Goal: Information Seeking & Learning: Learn about a topic

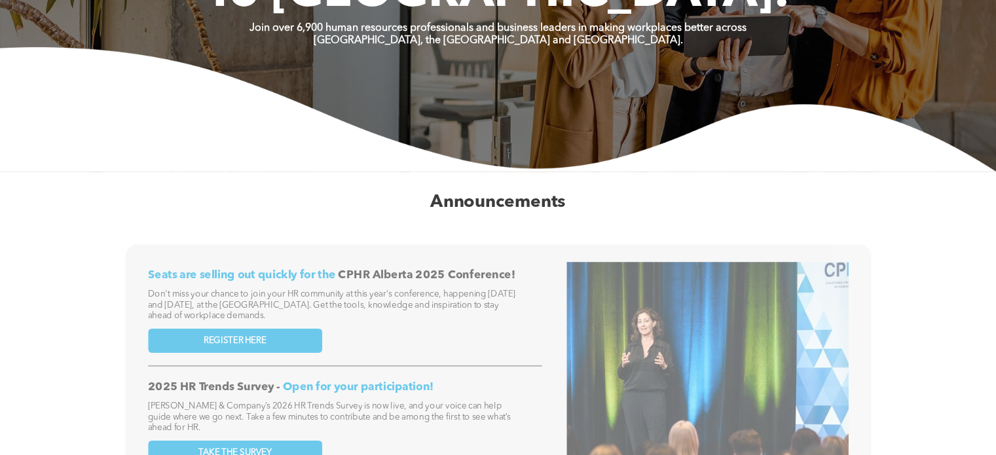
scroll to position [183, 0]
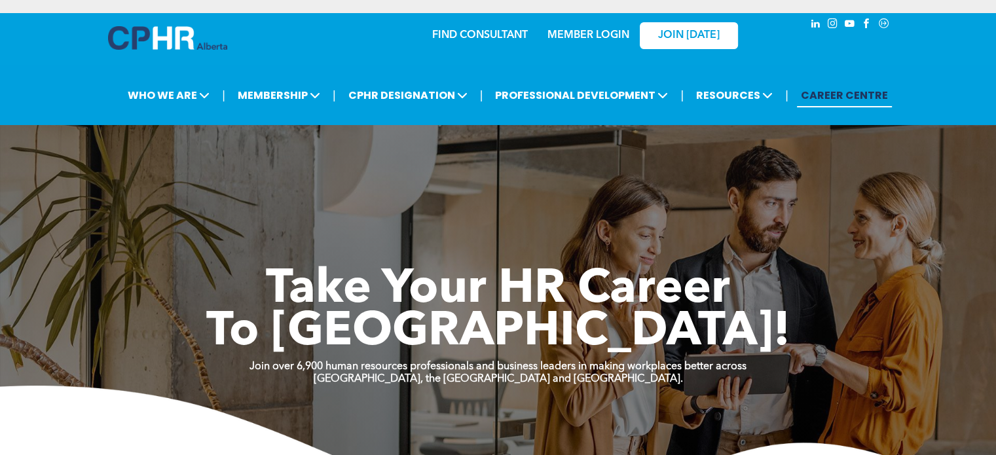
click at [586, 34] on link "MEMBER LOGIN" at bounding box center [588, 35] width 82 height 10
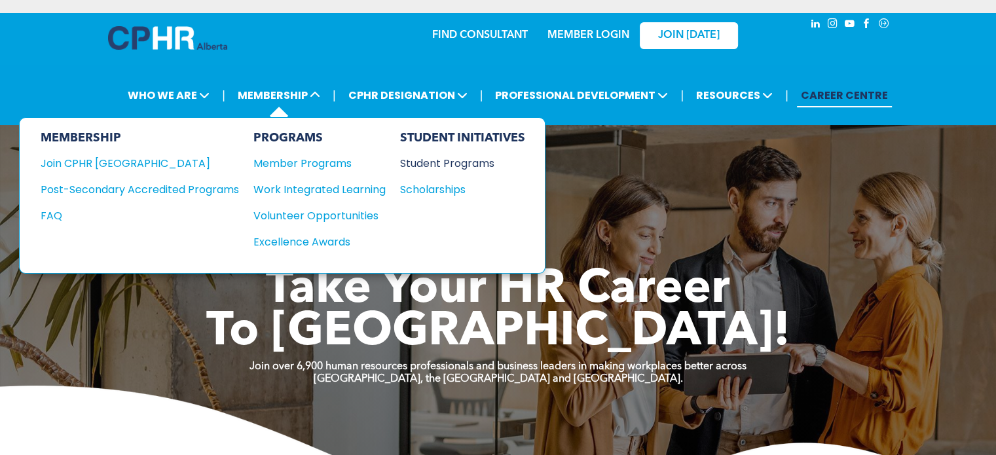
click at [443, 165] on div "Student Programs" at bounding box center [456, 163] width 113 height 16
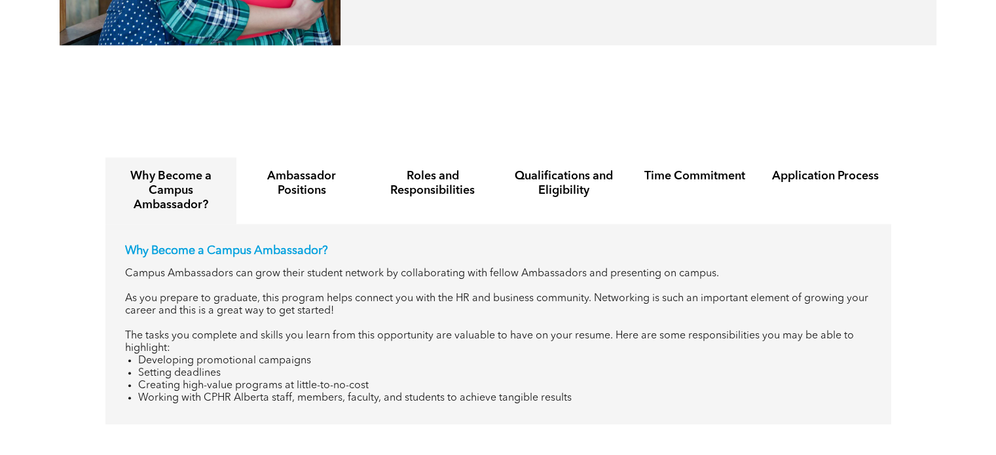
scroll to position [1505, 0]
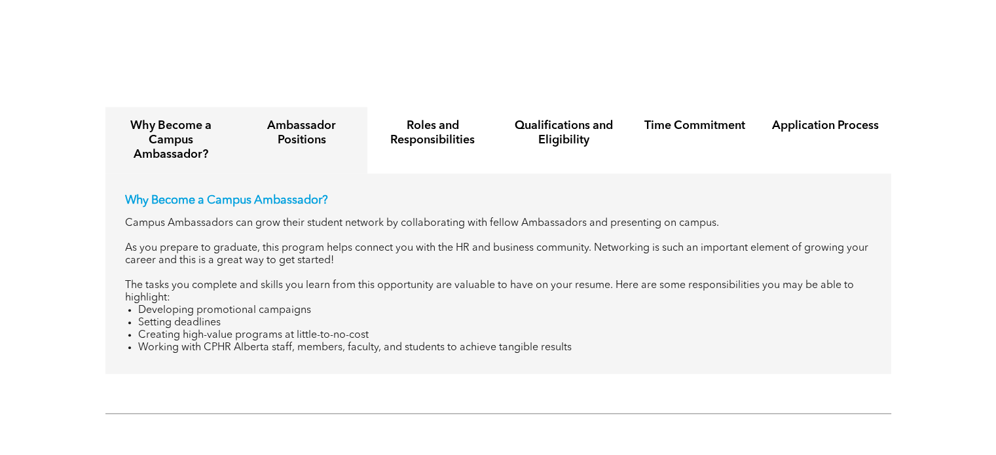
click at [293, 122] on h4 "Ambassador Positions" at bounding box center [301, 132] width 107 height 29
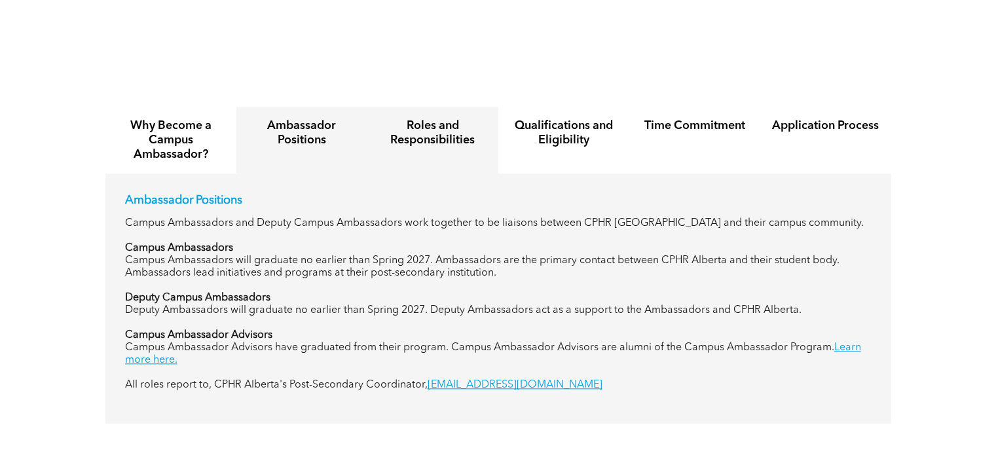
click at [427, 118] on h4 "Roles and Responsibilities" at bounding box center [432, 132] width 107 height 29
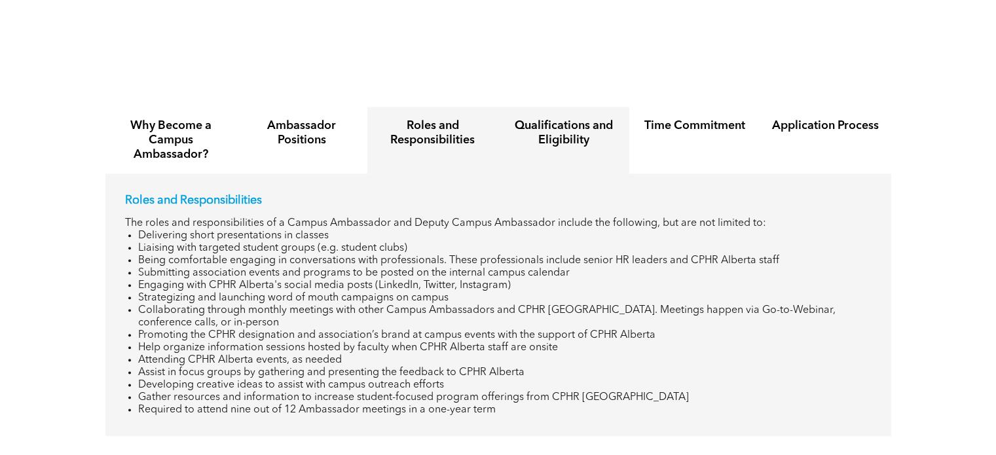
click at [588, 118] on h4 "Qualifications and Eligibility" at bounding box center [563, 132] width 107 height 29
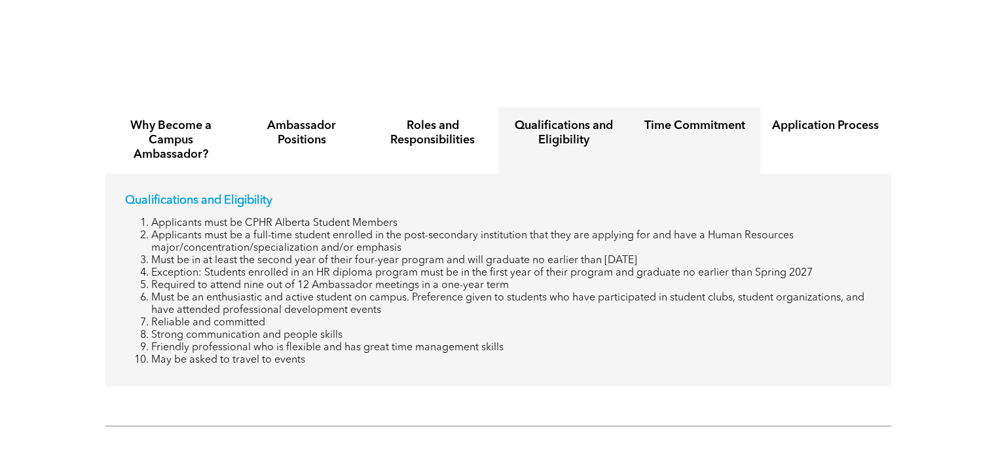
click at [707, 125] on div "Time Commitment" at bounding box center [694, 140] width 131 height 67
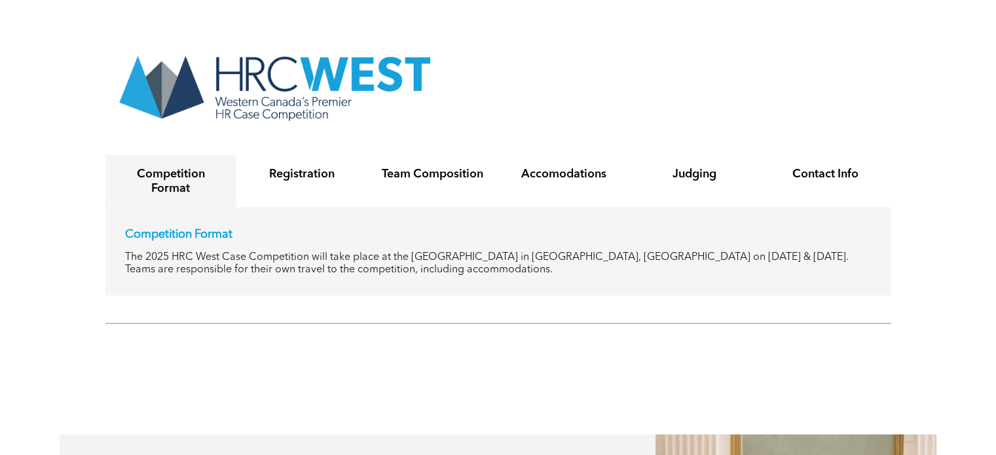
scroll to position [2291, 0]
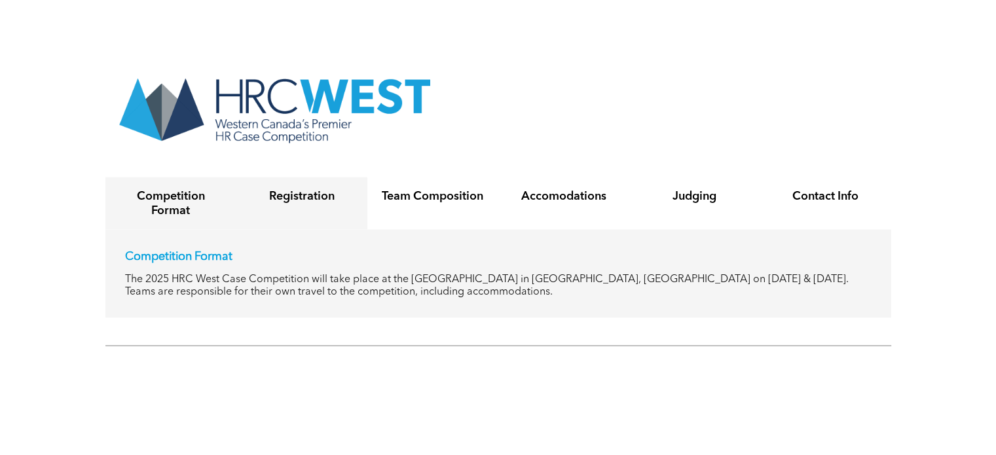
click at [271, 196] on div "Registration" at bounding box center [301, 203] width 131 height 52
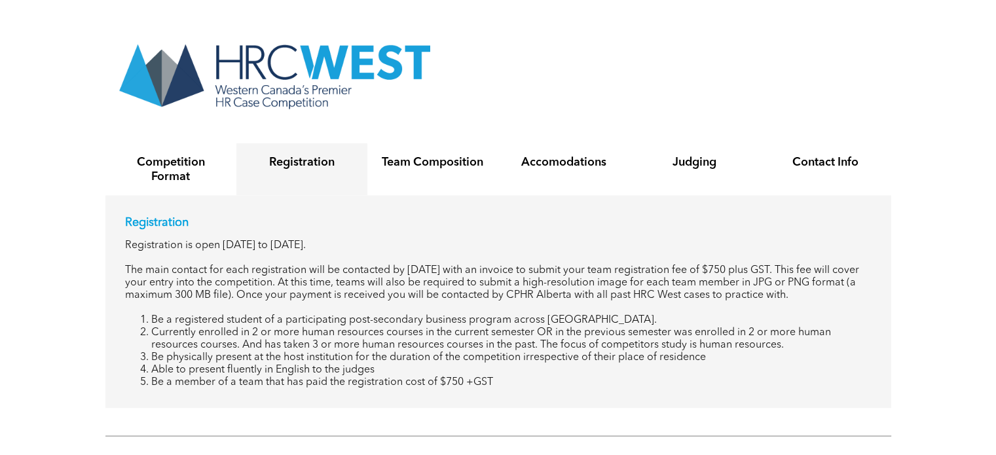
scroll to position [2356, 0]
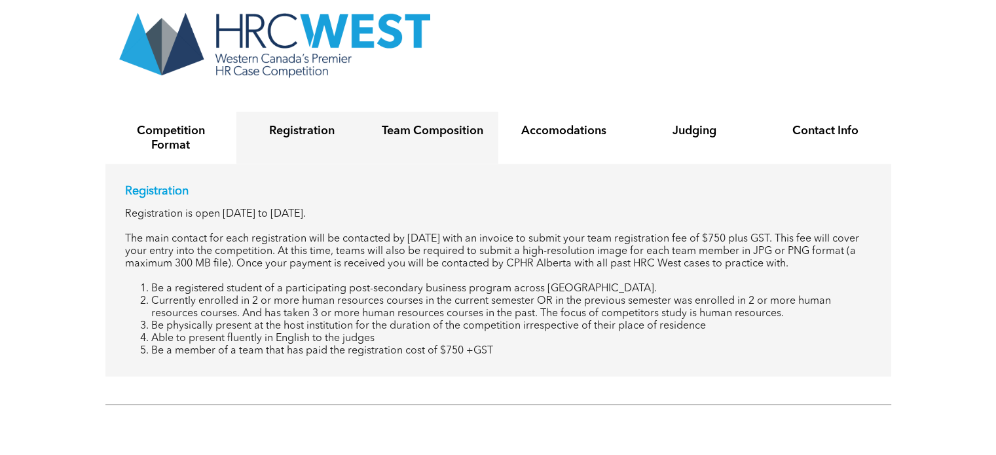
click at [425, 126] on h4 "Team Composition" at bounding box center [432, 130] width 107 height 14
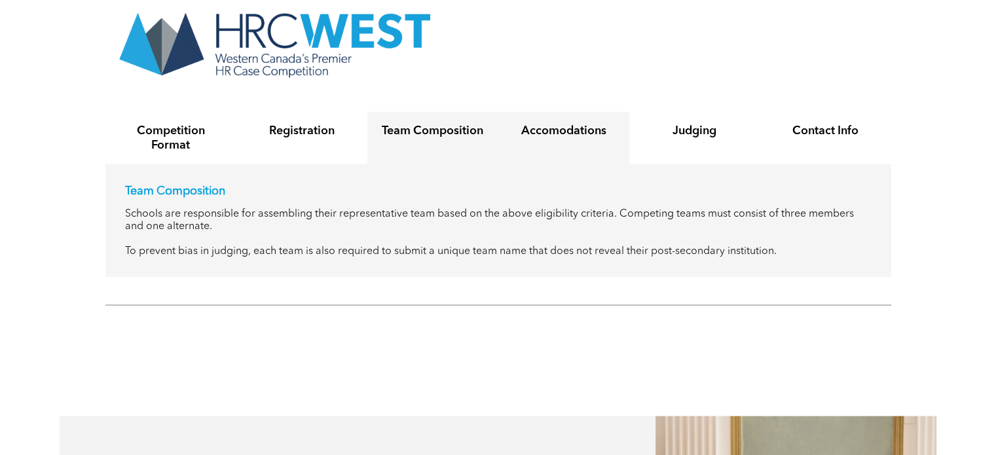
click at [526, 129] on div "Accomodations" at bounding box center [563, 137] width 131 height 52
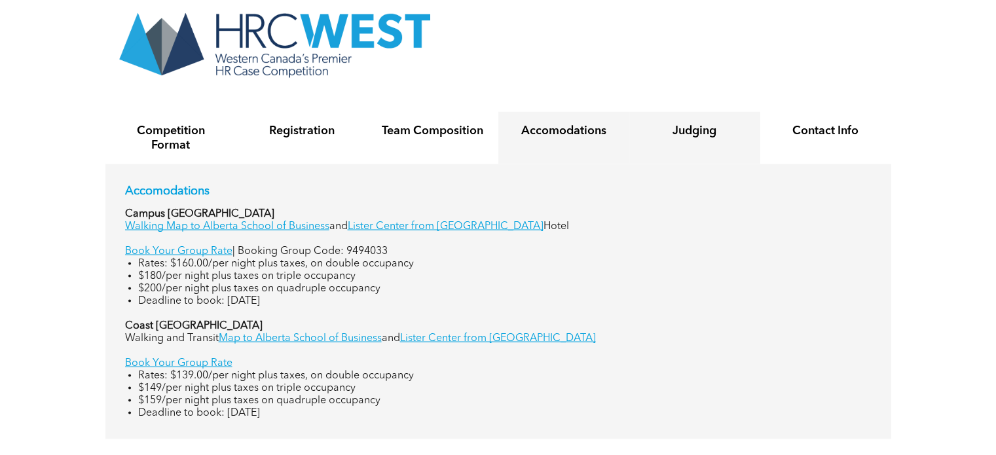
drag, startPoint x: 672, startPoint y: 126, endPoint x: 691, endPoint y: 127, distance: 19.7
click at [675, 126] on div "Judging" at bounding box center [694, 137] width 131 height 52
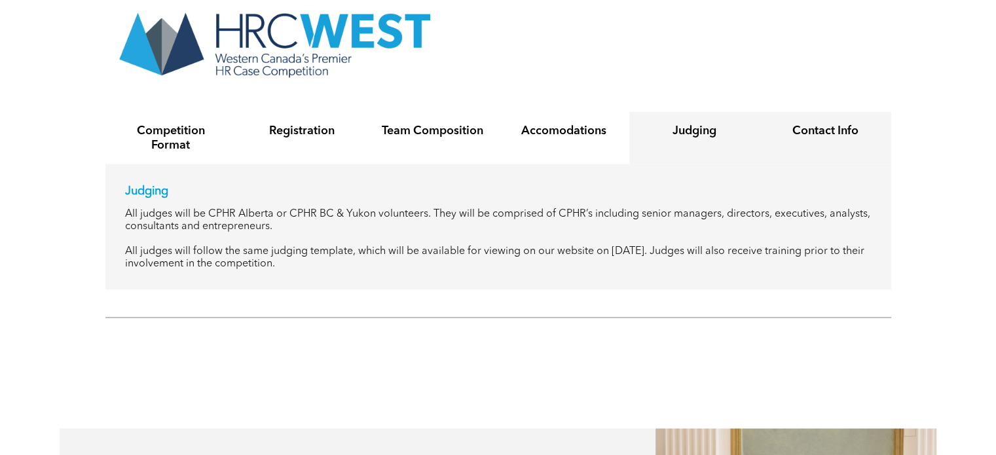
click at [786, 128] on div "Contact Info" at bounding box center [825, 137] width 131 height 52
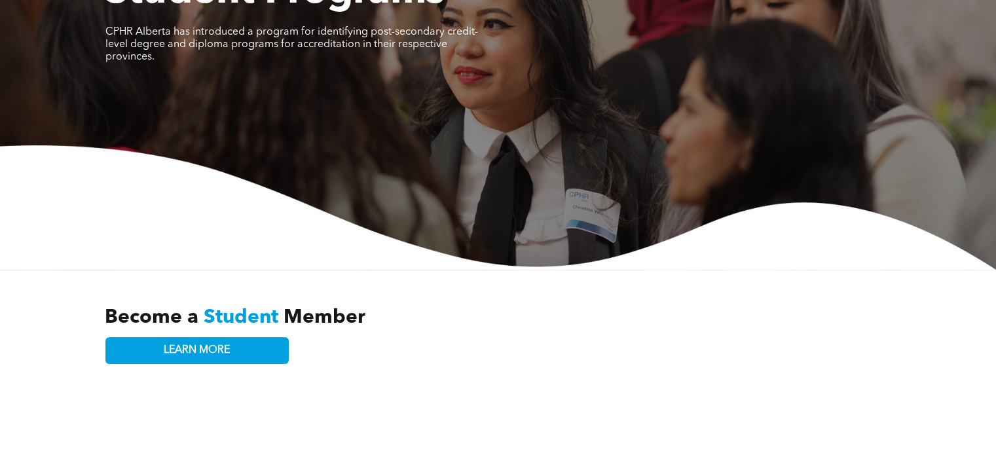
scroll to position [0, 0]
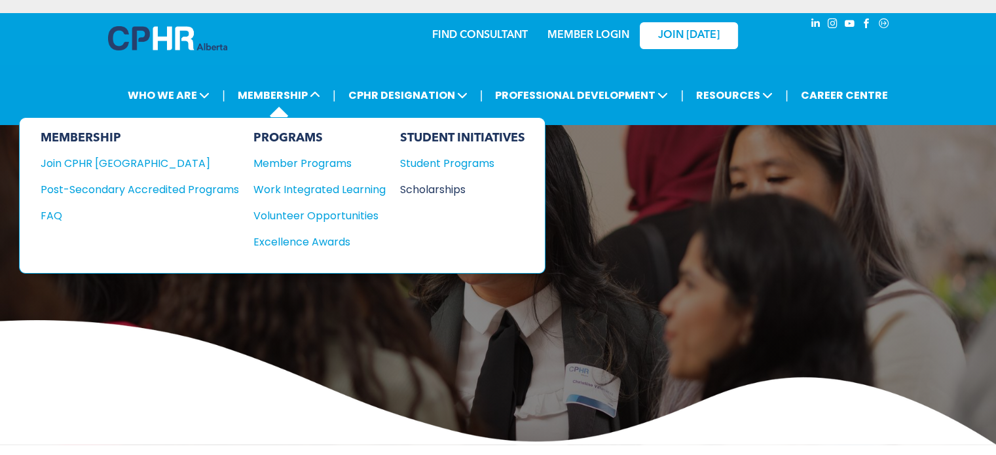
click at [450, 189] on div "Scholarships" at bounding box center [456, 189] width 113 height 16
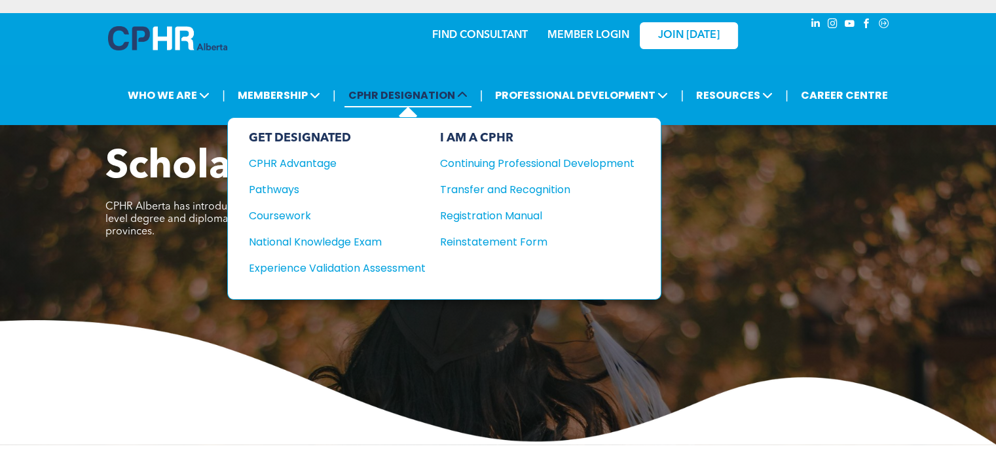
click at [381, 94] on span "CPHR DESIGNATION" at bounding box center [407, 95] width 127 height 24
click at [300, 162] on div "CPHR Advantage" at bounding box center [328, 163] width 159 height 16
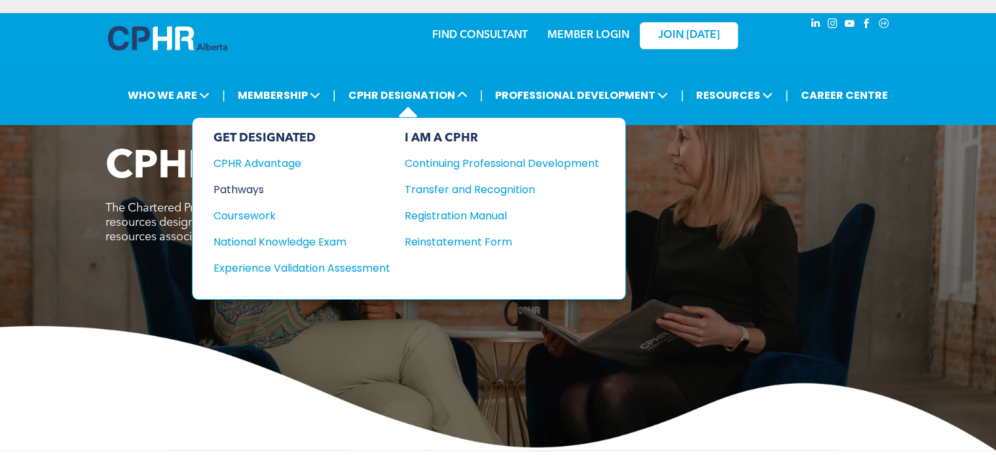
click at [263, 192] on div "Pathways" at bounding box center [292, 189] width 159 height 16
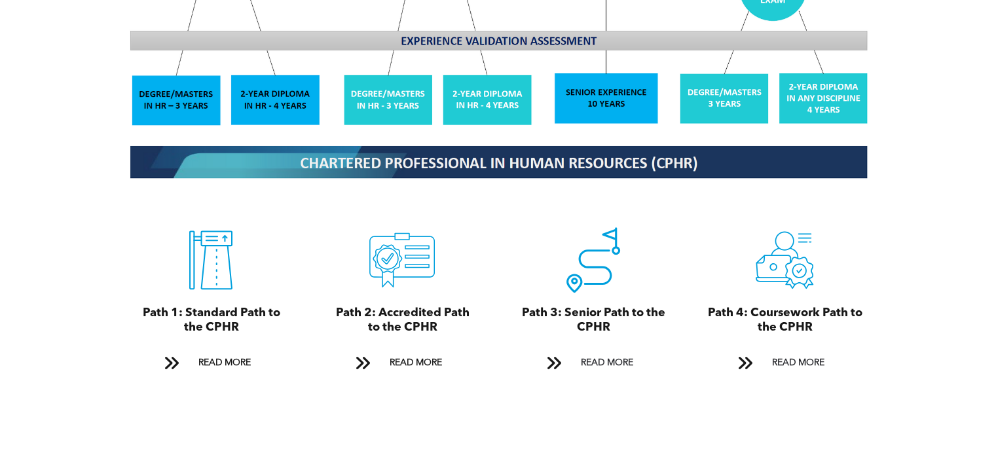
scroll to position [1309, 0]
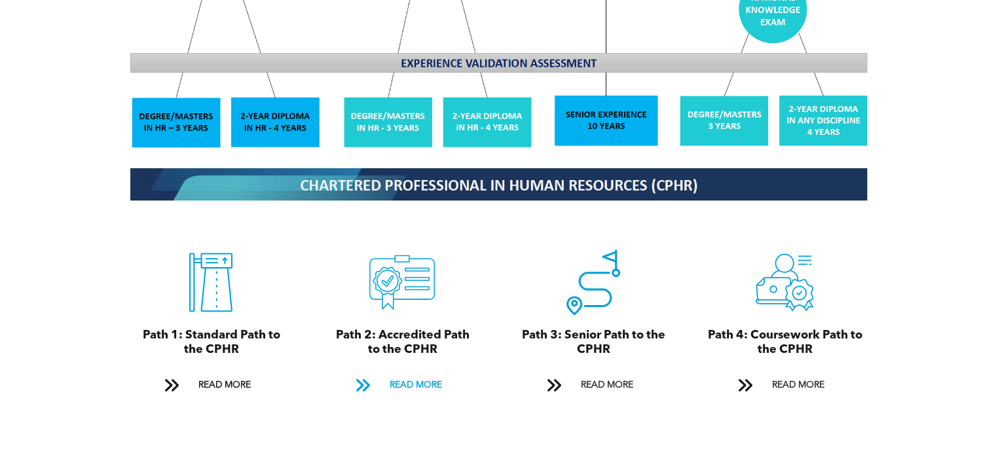
click at [423, 373] on span "READ MORE" at bounding box center [415, 385] width 62 height 24
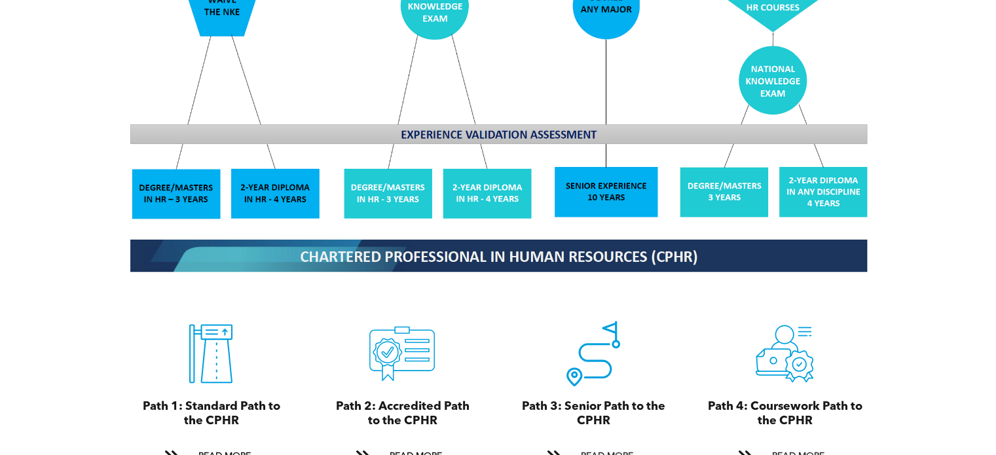
scroll to position [1306, 0]
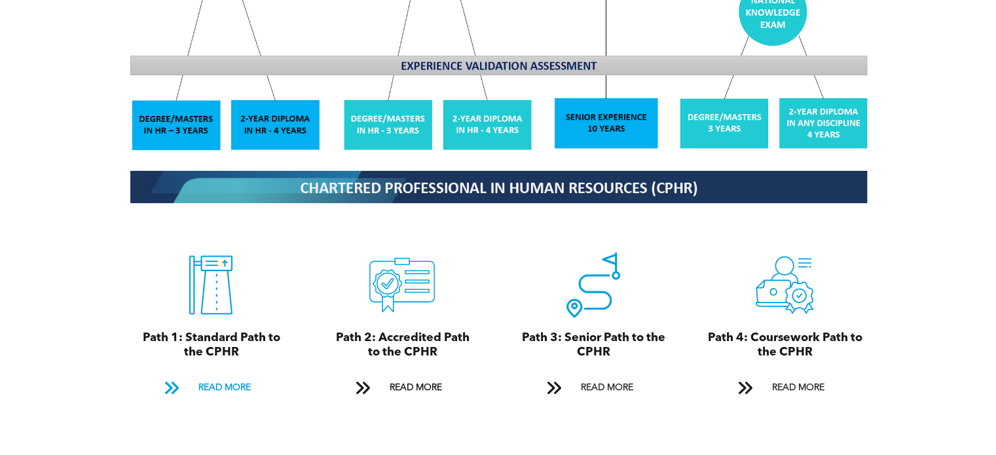
click at [207, 376] on span "READ MORE" at bounding box center [224, 388] width 62 height 24
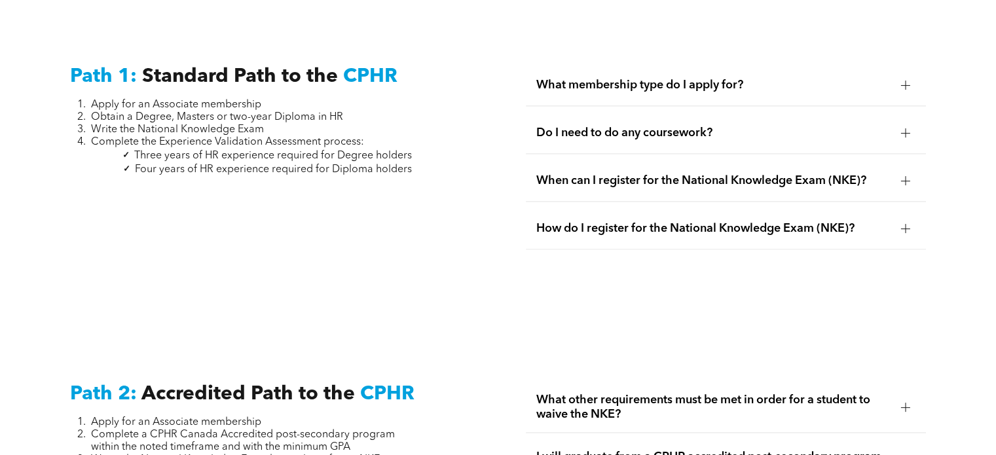
scroll to position [1763, 0]
click at [725, 81] on div "What membership type do I apply for?" at bounding box center [725, 84] width 399 height 41
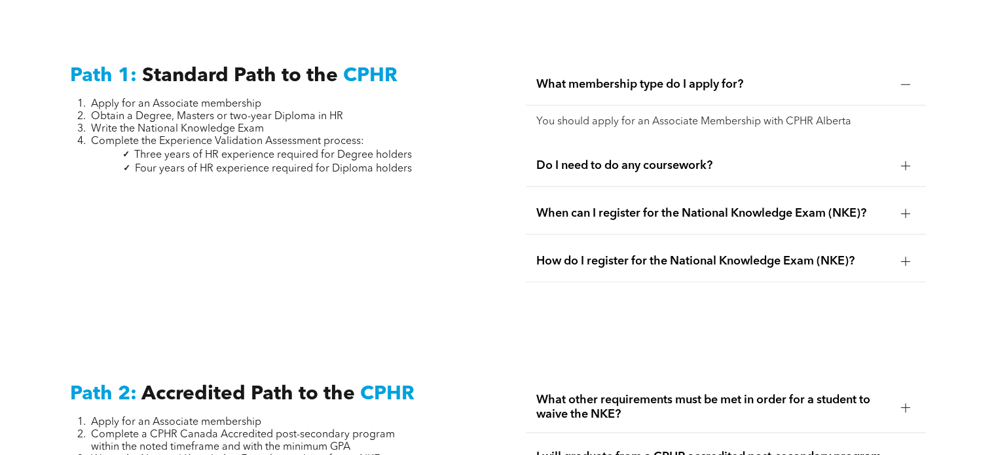
click at [867, 77] on span "What membership type do I apply for?" at bounding box center [712, 84] width 353 height 14
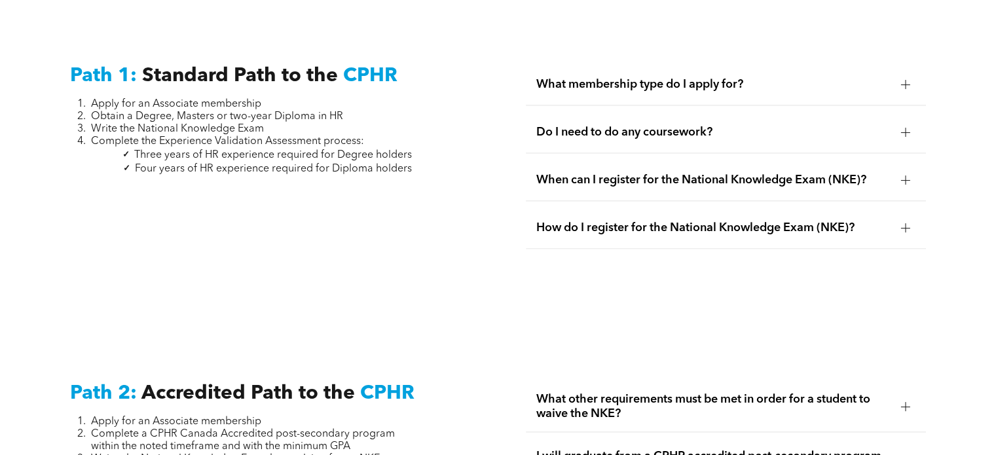
click at [837, 125] on span "Do I need to do any coursework?" at bounding box center [712, 132] width 353 height 14
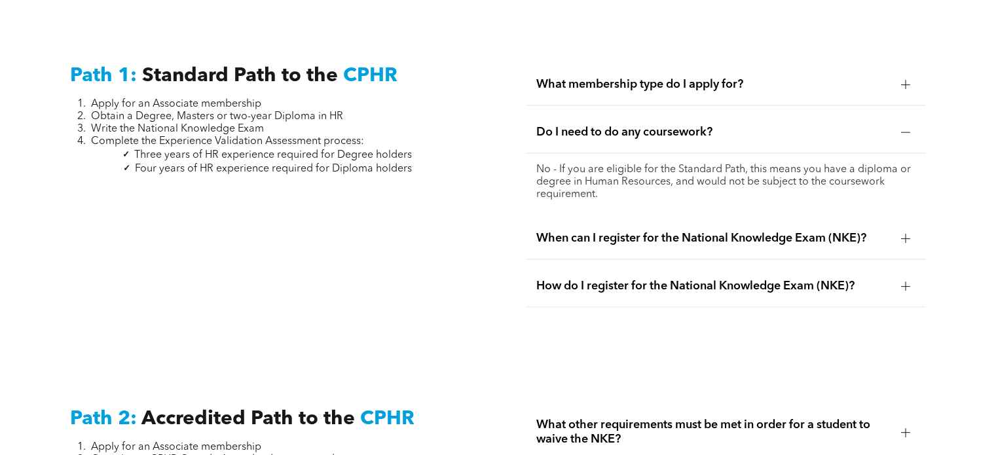
scroll to position [1698, 0]
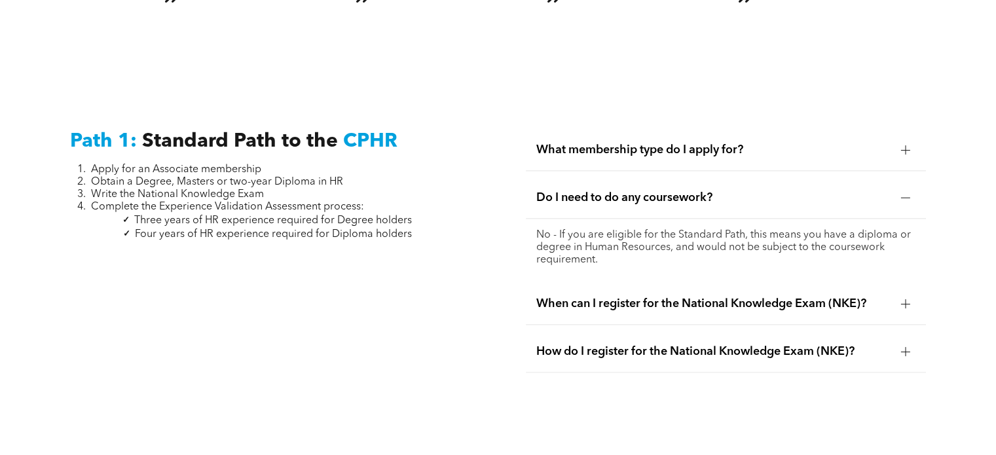
click at [668, 190] on span "Do I need to do any coursework?" at bounding box center [712, 197] width 353 height 14
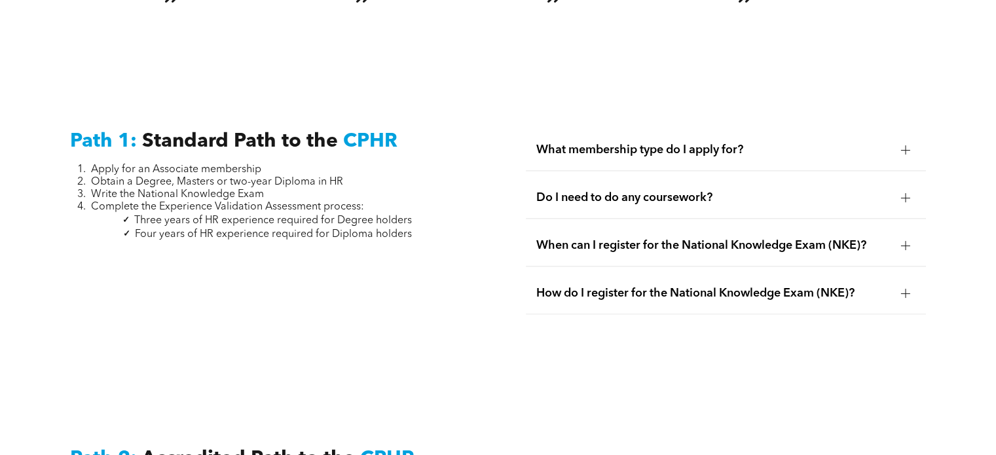
click at [672, 239] on div "When can I register for the National Knowledge Exam (NKE)?" at bounding box center [725, 245] width 399 height 41
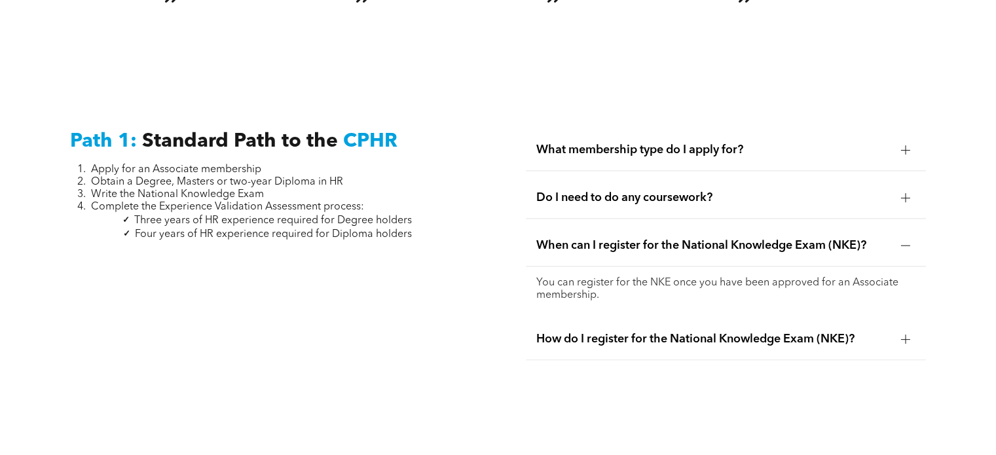
click at [631, 238] on span "When can I register for the National Knowledge Exam (NKE)?" at bounding box center [712, 245] width 353 height 14
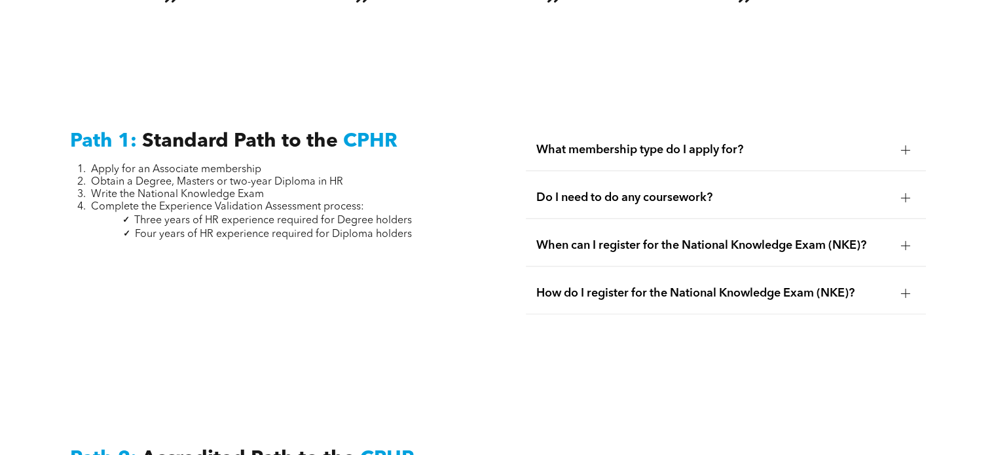
click at [633, 238] on span "When can I register for the National Knowledge Exam (NKE)?" at bounding box center [712, 245] width 353 height 14
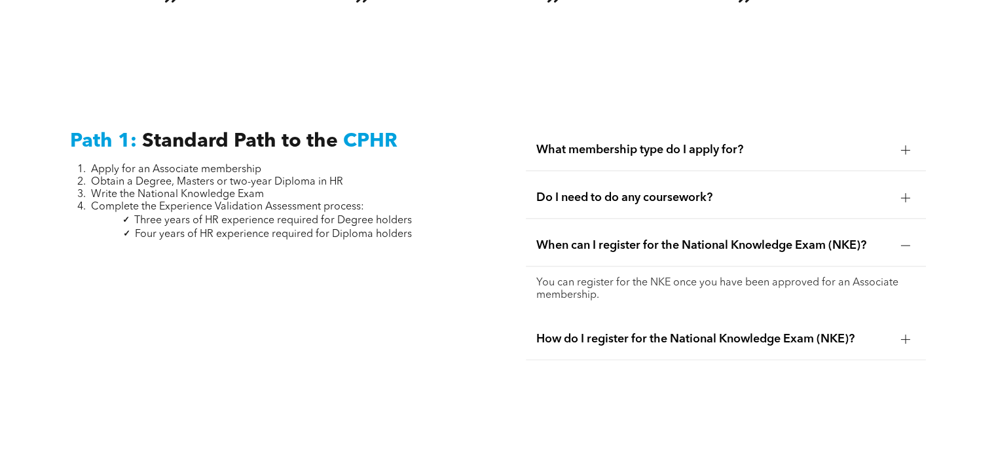
click at [633, 238] on span "When can I register for the National Knowledge Exam (NKE)?" at bounding box center [712, 245] width 353 height 14
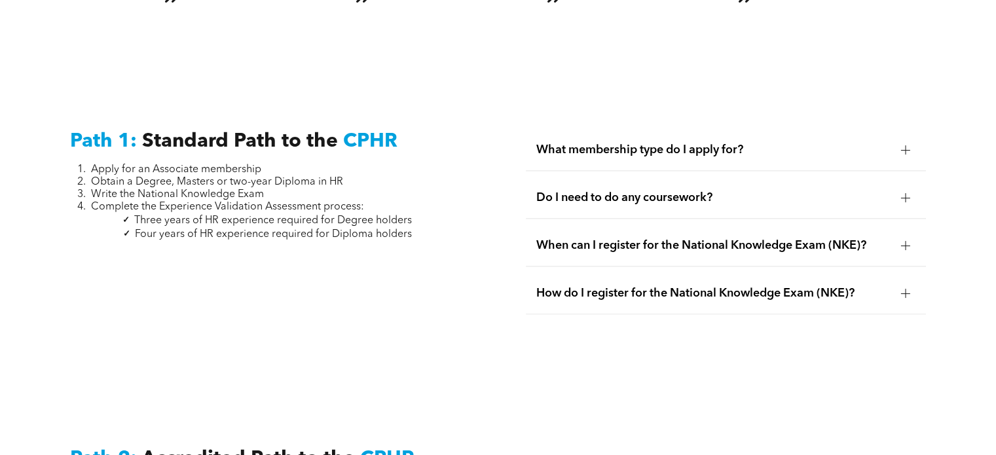
click at [625, 273] on div "How do I register for the National Knowledge Exam (NKE)?" at bounding box center [725, 293] width 399 height 41
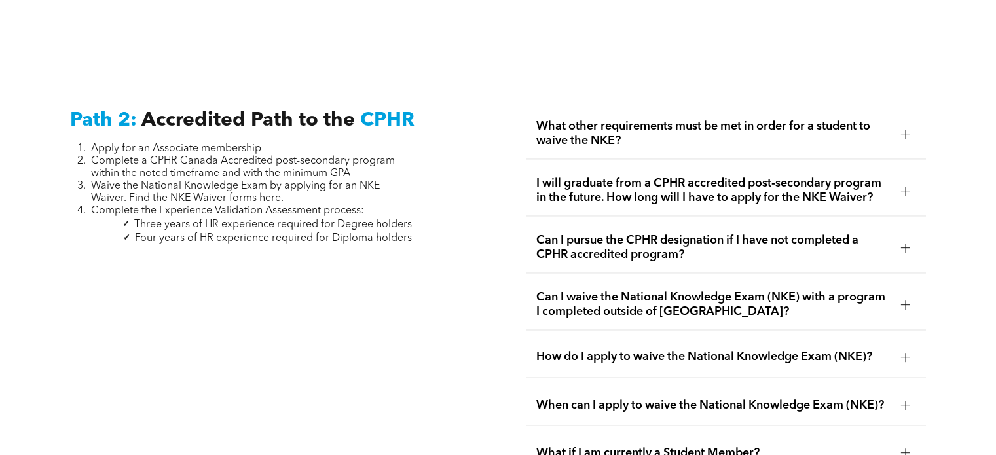
scroll to position [2091, 0]
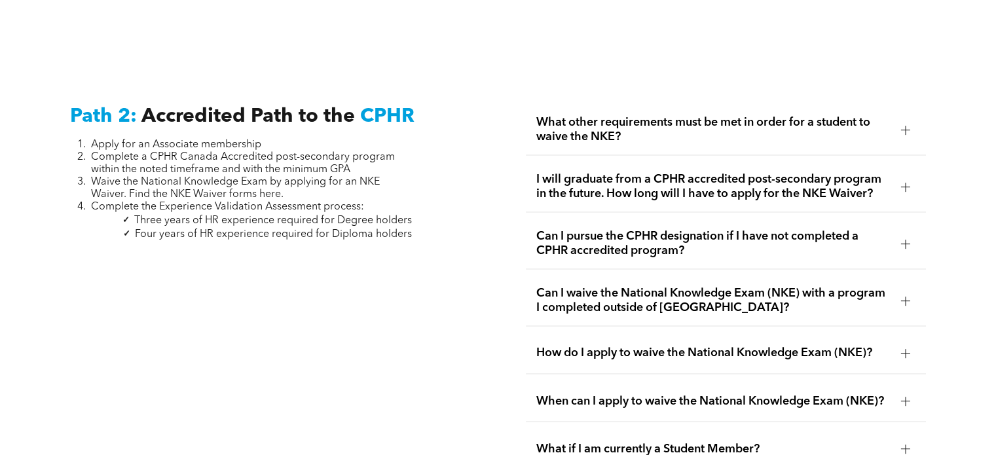
click at [806, 130] on span "What other requirements must be met in order for a student to waive the NKE?" at bounding box center [712, 129] width 353 height 29
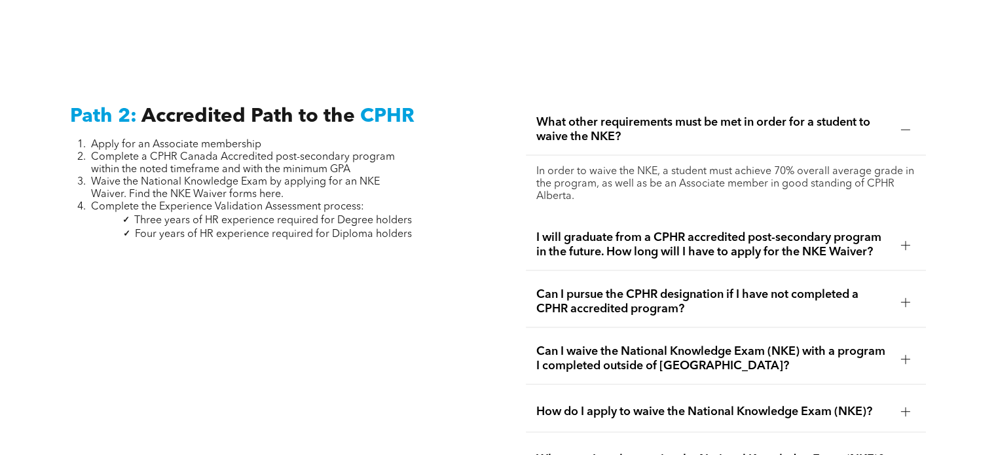
click at [707, 230] on span "I will graduate from a CPHR accredited post-secondary program in the future. Ho…" at bounding box center [712, 244] width 353 height 29
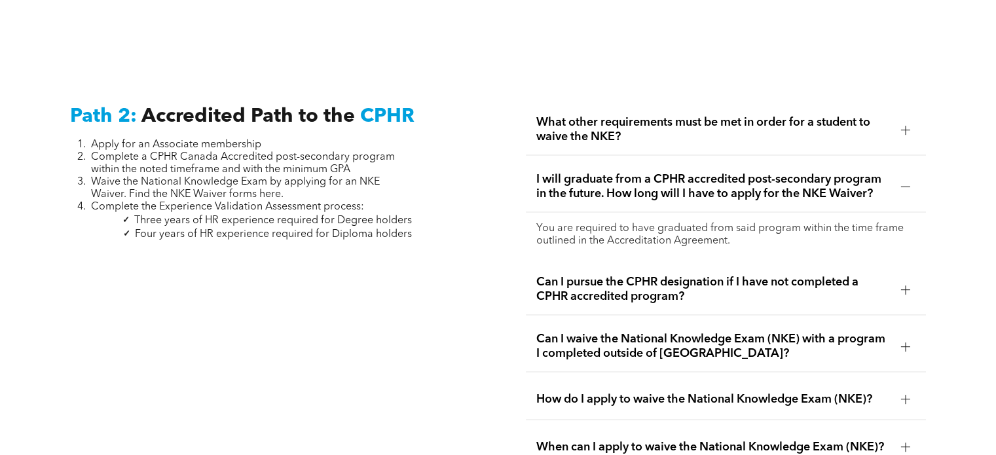
scroll to position [2156, 0]
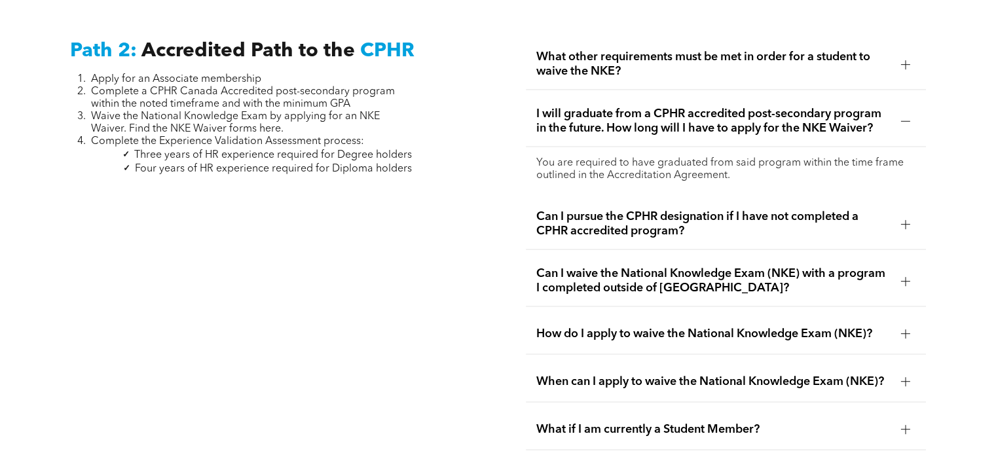
click at [659, 210] on span "Can I pursue the CPHR designation if I have not completed a CPHR accredited pro…" at bounding box center [712, 223] width 353 height 29
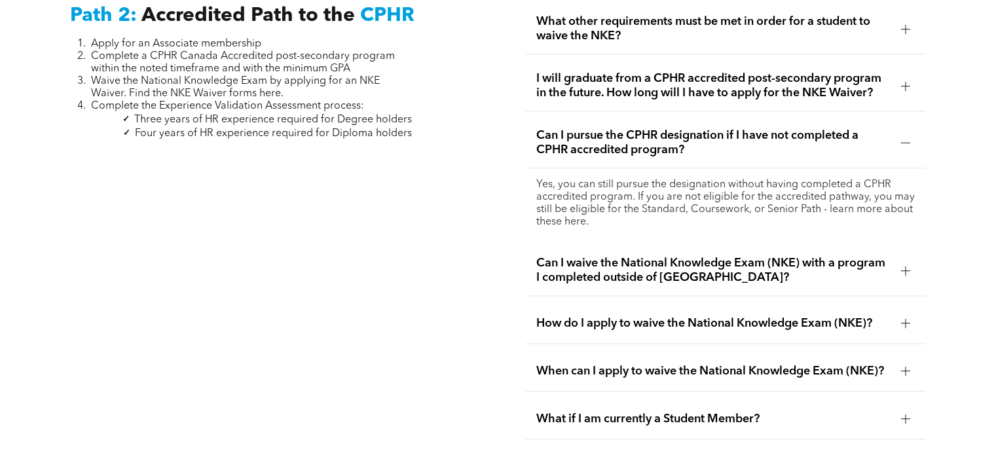
scroll to position [2221, 0]
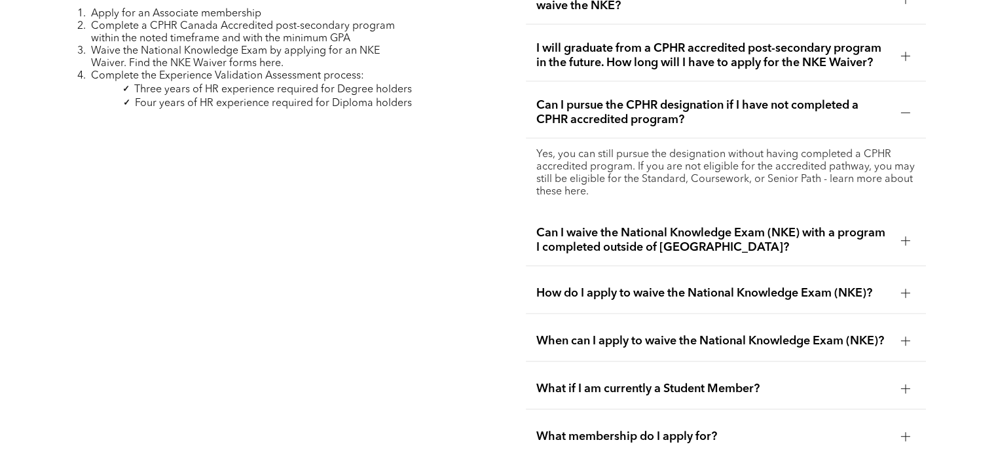
click at [675, 226] on span "Can I waive the National Knowledge Exam (NKE) with a program I completed outsid…" at bounding box center [712, 240] width 353 height 29
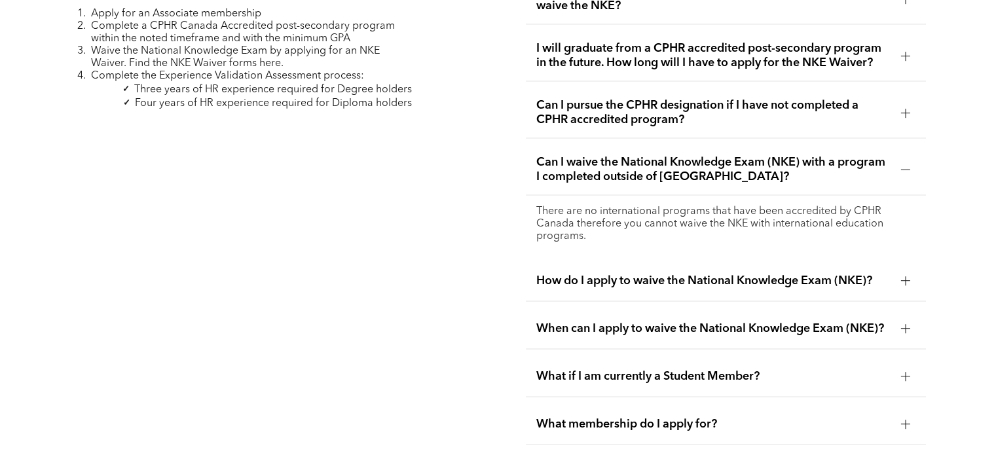
click at [620, 273] on span "How do I apply to waive the National Knowledge Exam (NKE)?" at bounding box center [712, 280] width 353 height 14
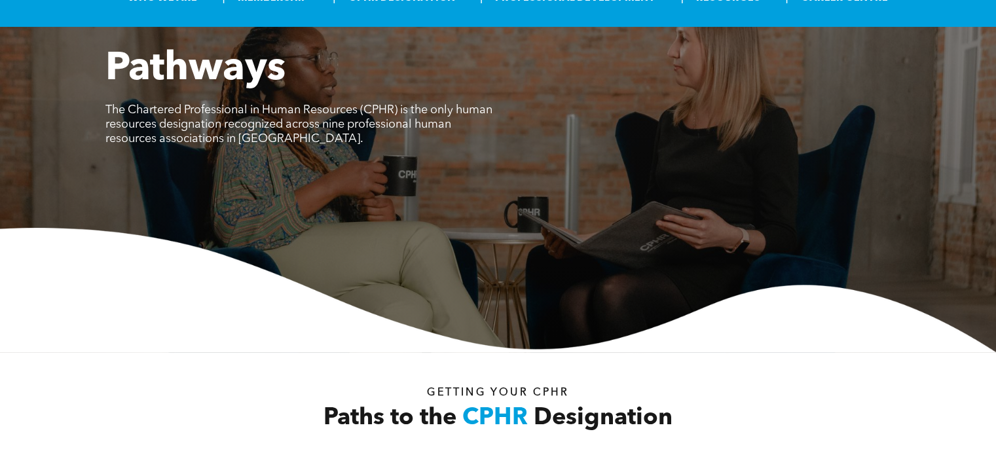
scroll to position [0, 0]
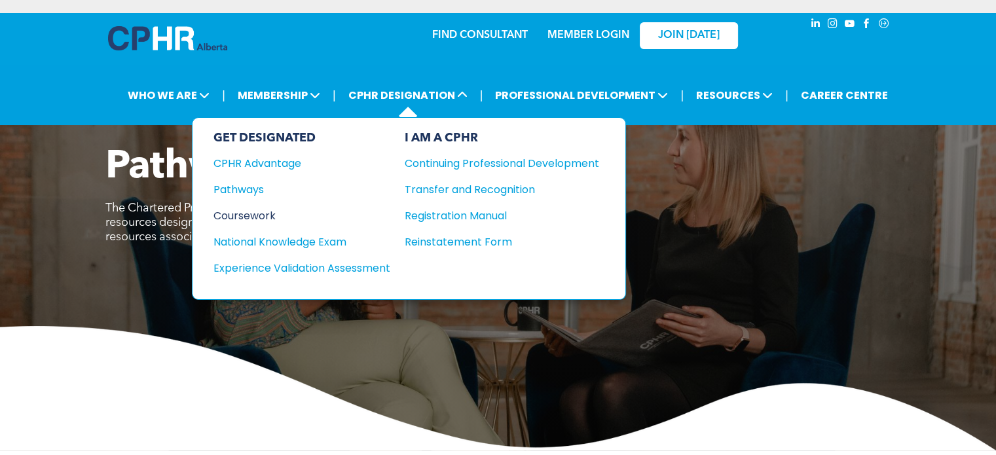
click at [245, 212] on div "Coursework" at bounding box center [292, 215] width 159 height 16
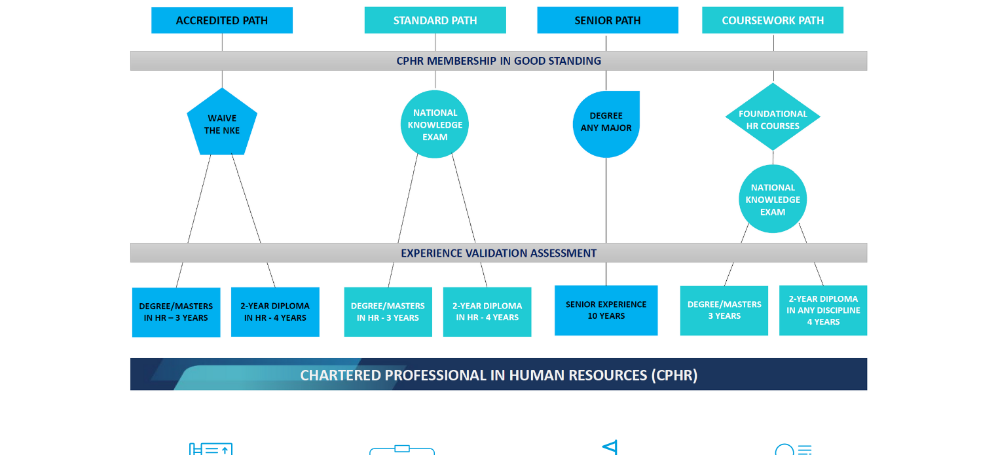
scroll to position [1043, 0]
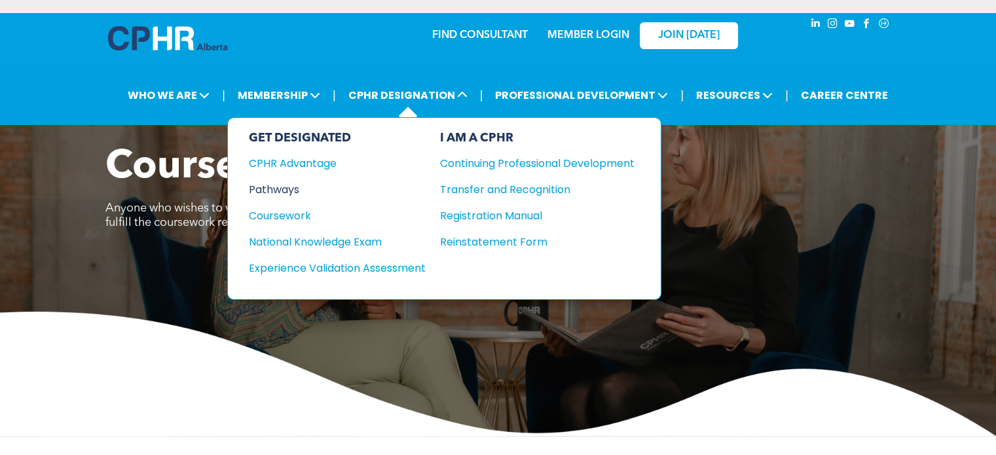
click at [269, 188] on div "Pathways" at bounding box center [328, 189] width 159 height 16
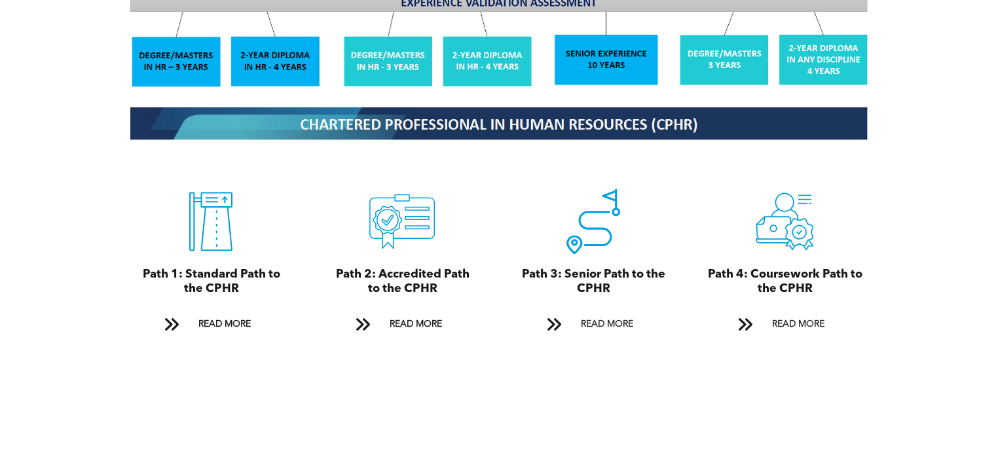
scroll to position [1375, 0]
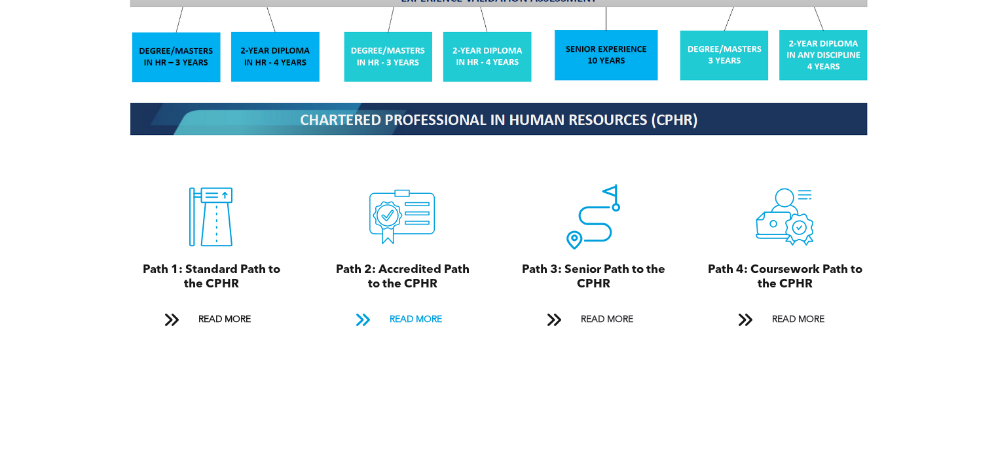
click at [416, 310] on span "READ MORE" at bounding box center [415, 320] width 62 height 24
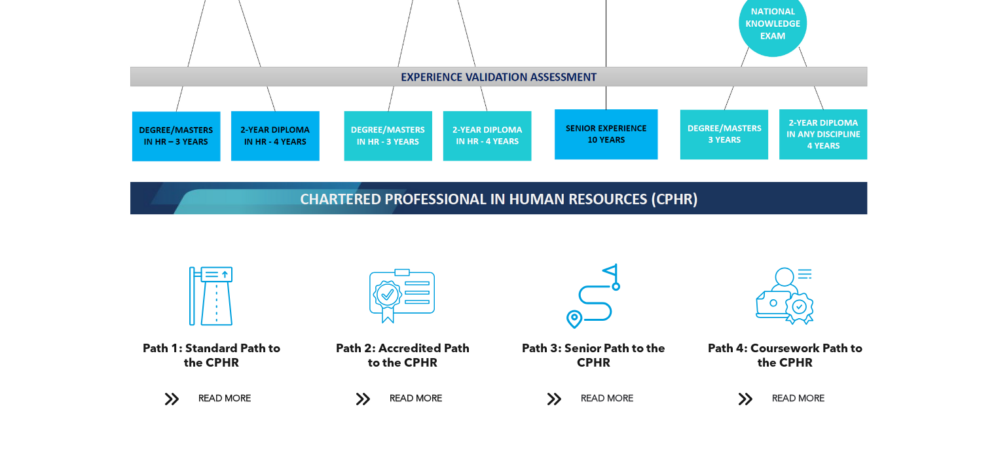
scroll to position [1230, 0]
